Goal: Task Accomplishment & Management: Use online tool/utility

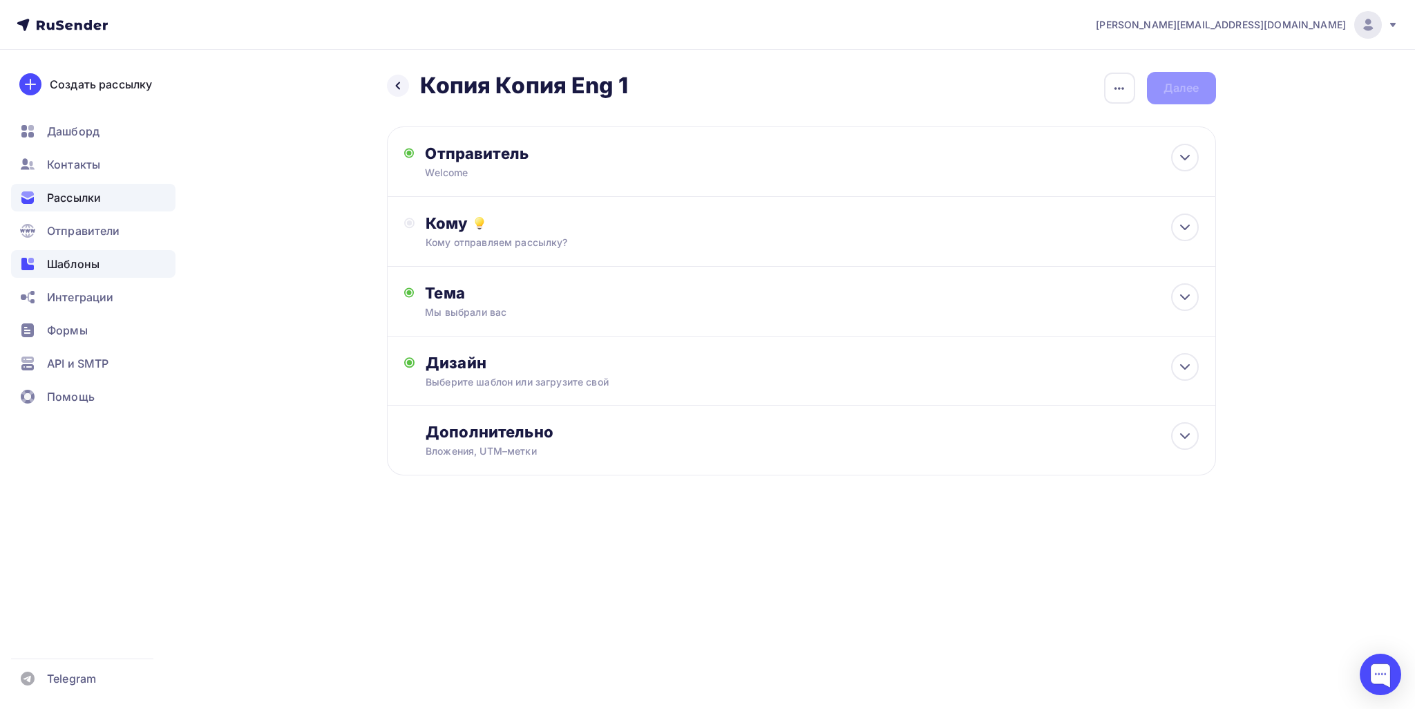
drag, startPoint x: 86, startPoint y: 184, endPoint x: 144, endPoint y: 272, distance: 105.6
click at [86, 191] on ul "Дашборд Контакты Рассылки Отправители Шаблоны Интеграции Формы API и SMTP Помощь" at bounding box center [93, 267] width 164 height 301
click at [519, 218] on div "Кому" at bounding box center [812, 223] width 773 height 19
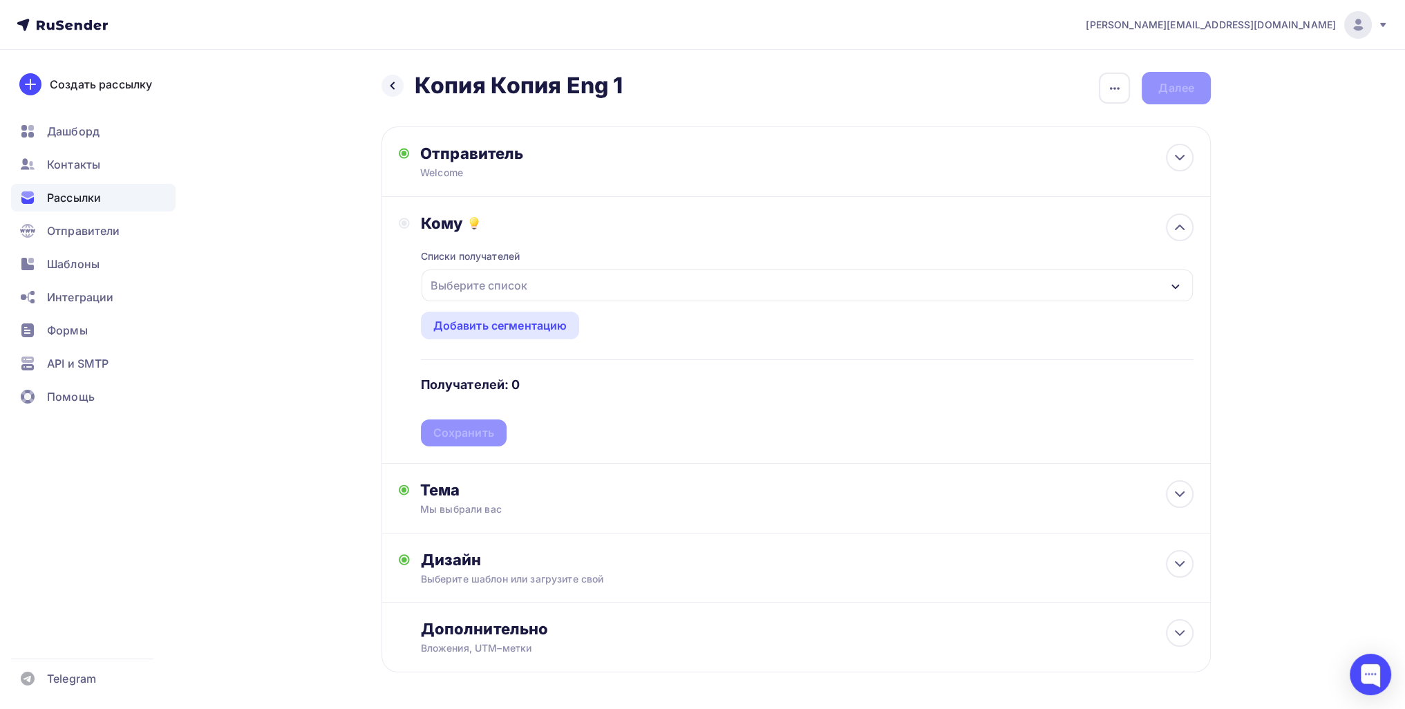
click at [529, 305] on div "Списки получателей Выберите список Все списки id #2 (675) #27183 1 почта (1) #2…" at bounding box center [807, 340] width 773 height 214
click at [523, 294] on div "Выберите список" at bounding box center [479, 285] width 108 height 25
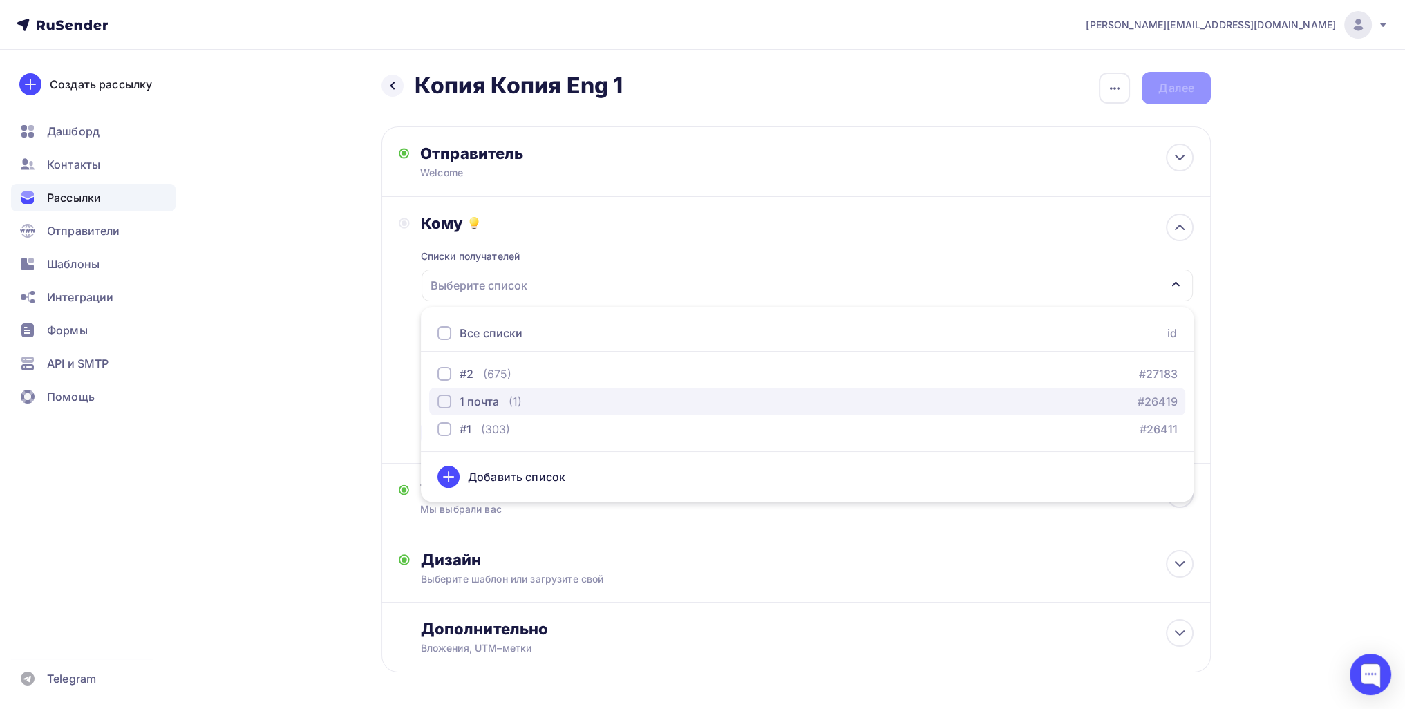
drag, startPoint x: 500, startPoint y: 406, endPoint x: 446, endPoint y: 408, distance: 54.0
click at [500, 406] on div "1 почта (1)" at bounding box center [480, 401] width 84 height 17
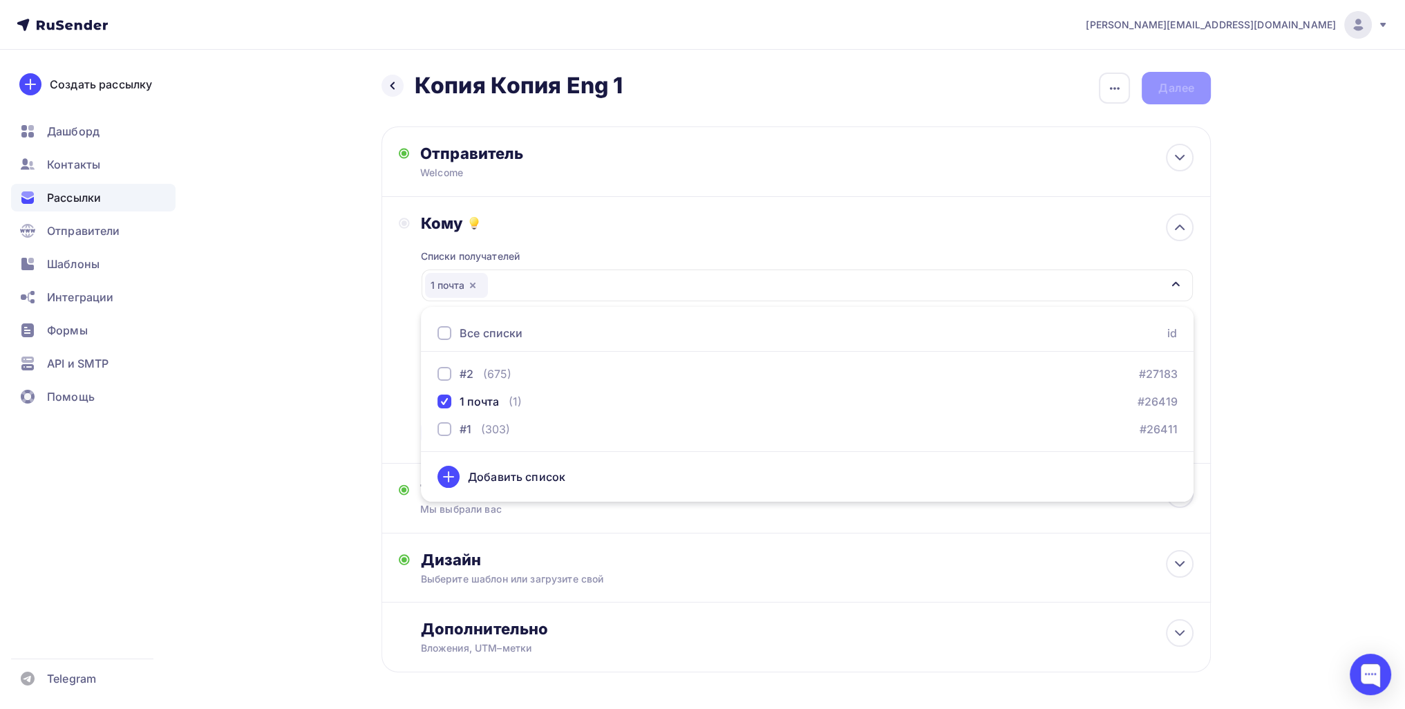
click at [247, 435] on div "Назад Копия Копия Eng 1 Копия Копия Eng 1 Закончить позже Переименовать рассылк…" at bounding box center [702, 406] width 1133 height 712
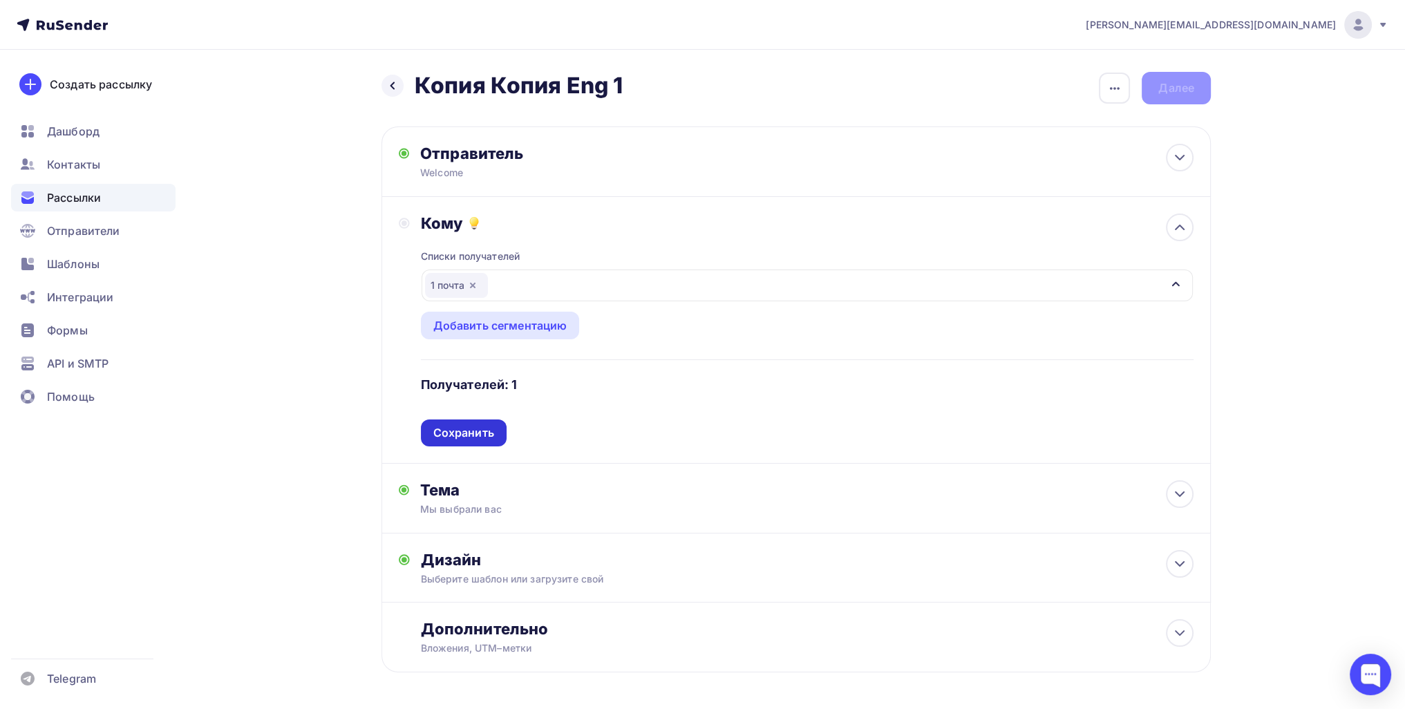
click at [453, 433] on div "Сохранить" at bounding box center [463, 433] width 61 height 16
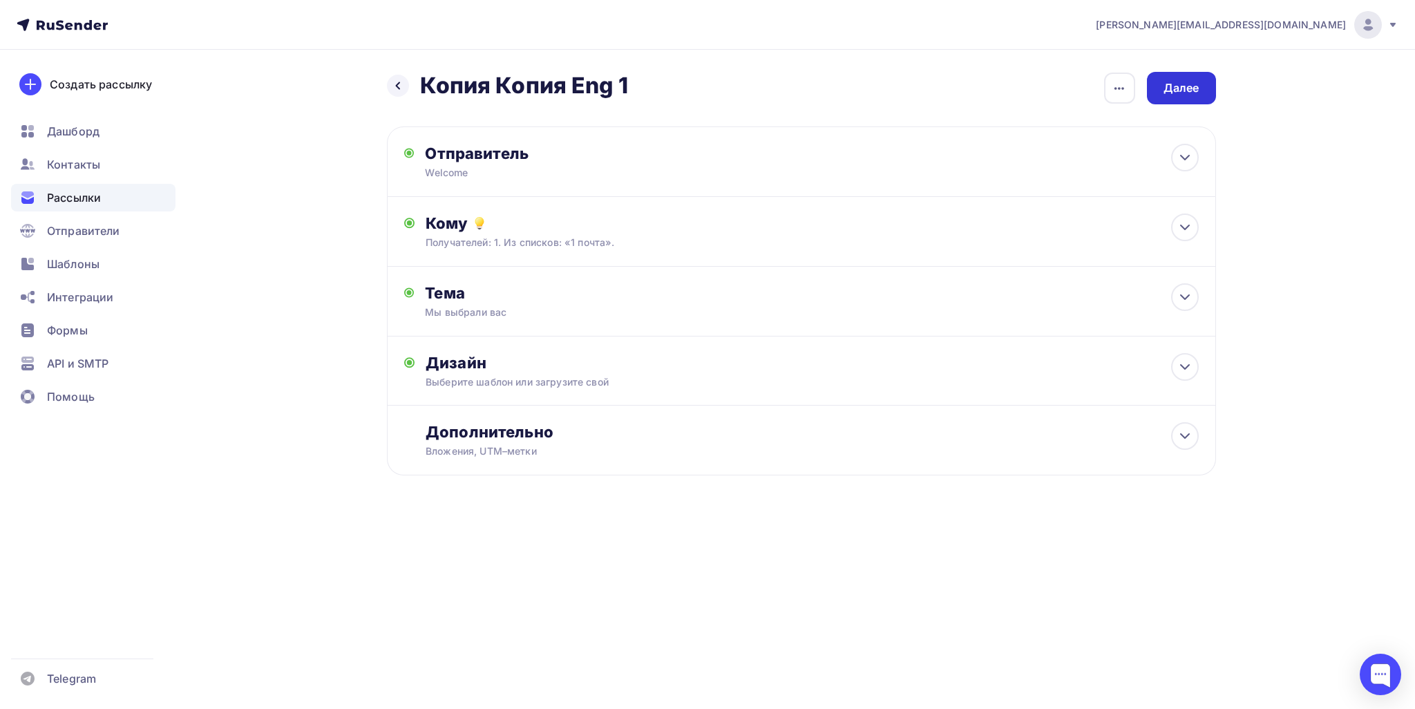
click at [1208, 85] on div "Далее" at bounding box center [1181, 88] width 69 height 32
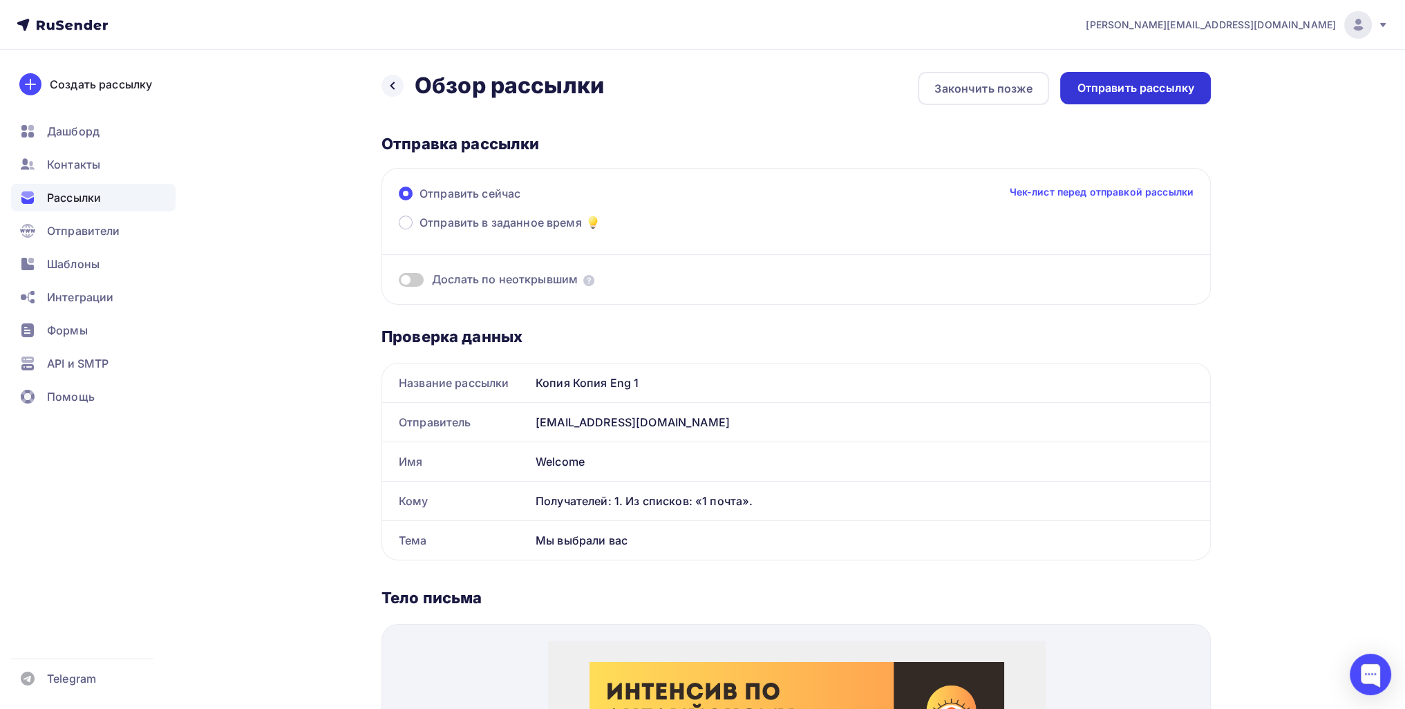
click at [1153, 97] on div "Отправить рассылку" at bounding box center [1135, 88] width 151 height 32
